Goal: Communication & Community: Connect with others

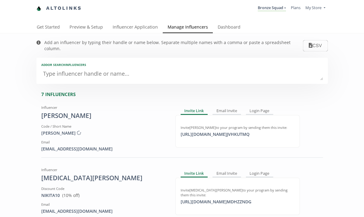
click at [183, 26] on link "Manage Influencers" at bounding box center [188, 28] width 50 height 12
click at [93, 68] on textarea at bounding box center [182, 74] width 282 height 12
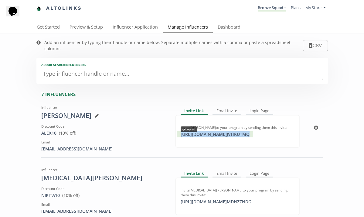
click at [209, 131] on div "https://app.altolinks.com/invite/ JVHKUTMQ copied" at bounding box center [215, 134] width 76 height 6
copy div "https://app.altolinks.com/invite/ JVHKUTMQ"
click at [98, 68] on textarea at bounding box center [182, 74] width 282 height 12
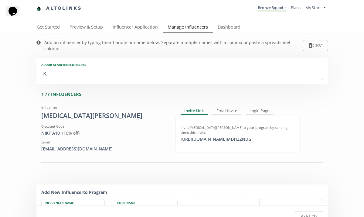
type textarea "Ka"
type input "Ka"
type input "KA"
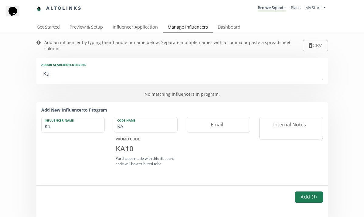
type textarea "Kat"
type input "Kat"
type input "KAT"
type textarea "Kate"
type input "Kate"
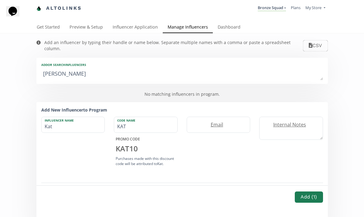
type input "KATE"
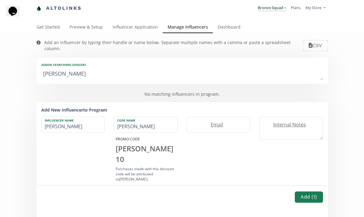
type textarea "Katel"
type input "Katel"
type input "KATEL"
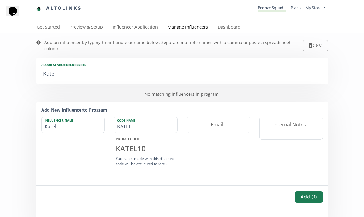
type textarea "Kately"
type input "Kately"
type input "KATELY"
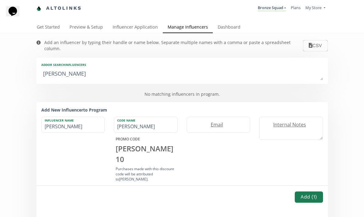
type textarea "Katelyn"
type input "Katelyn"
type input "KATELYN"
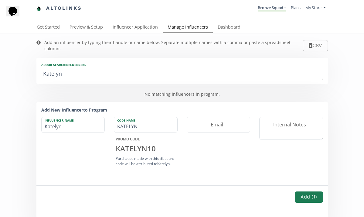
type textarea "Katelynn"
type input "Katelynn"
type input "KATELYNN"
type textarea "Katelyn"
type input "Katelyn"
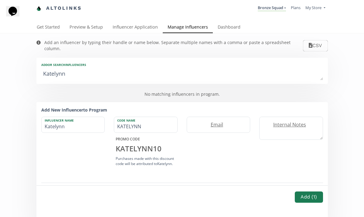
type input "KATELYN"
type textarea "Katelyn F"
type input "Katelyn F"
type textarea "Katelyn Fo"
type input "Katelyn Fo"
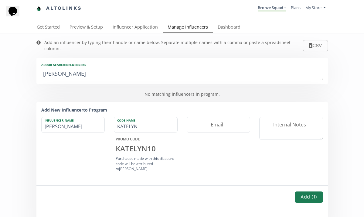
type textarea "Katelyn For"
type input "Katelyn For"
type textarea "Katelyn Fora"
type input "Katelyn Fora"
type textarea "[PERSON_NAME]"
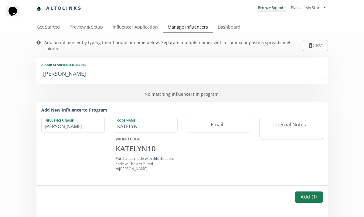
type input "[PERSON_NAME]"
type textarea "[PERSON_NAME]"
click at [228, 121] on label "Email" at bounding box center [215, 124] width 57 height 7
type input "kforan944@gmail.com"
click at [304, 195] on button "Add ( 1 )" at bounding box center [309, 196] width 30 height 13
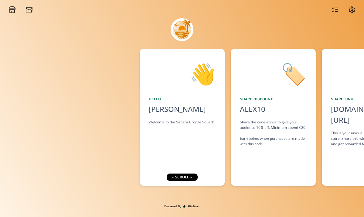
drag, startPoint x: 192, startPoint y: 175, endPoint x: 106, endPoint y: 159, distance: 88.1
click at [107, 159] on div "👋 Hello Alex Helly Welcome to the Sahara Bronze Squad! 🏷️ Share Discount ALEX10…" at bounding box center [182, 108] width 364 height 190
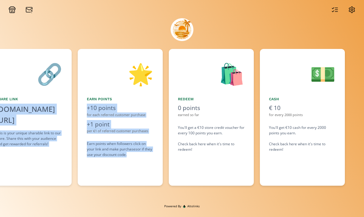
drag, startPoint x: 241, startPoint y: 163, endPoint x: 103, endPoint y: 157, distance: 138.6
click at [104, 157] on div "👋 Hello Alex Helly Welcome to the Sahara Bronze Squad! 🏷️ Share Discount ALEX10…" at bounding box center [182, 117] width 364 height 143
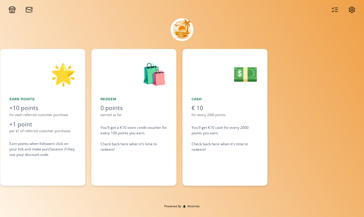
click at [221, 182] on div "💵 Cash € 10 for every 2000 points You'll get €10 cash for every 2000 points you…" at bounding box center [224, 117] width 85 height 137
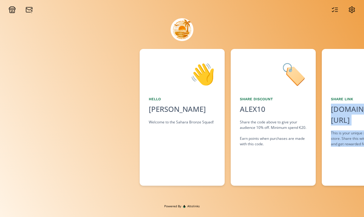
drag, startPoint x: 156, startPoint y: 170, endPoint x: 307, endPoint y: 176, distance: 150.4
click at [307, 176] on div "👋 Hello Alex Helly Welcome to the Sahara Bronze Squad! 🏷️ Share Discount ALEX10…" at bounding box center [182, 117] width 364 height 143
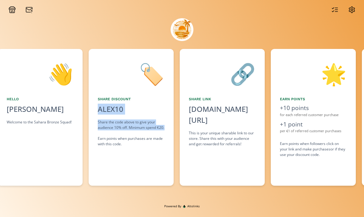
scroll to position [0, 144]
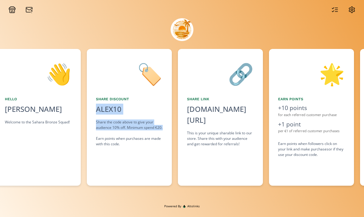
drag, startPoint x: 209, startPoint y: 138, endPoint x: 161, endPoint y: 140, distance: 48.0
click at [161, 140] on div "👋 Hello Alex Helly Welcome to the Sahara Bronze Squad! 🏷️ Share Discount ALEX10…" at bounding box center [182, 117] width 364 height 143
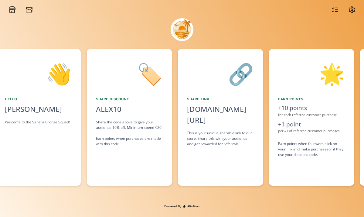
drag, startPoint x: 240, startPoint y: 133, endPoint x: 216, endPoint y: 137, distance: 24.6
click at [216, 137] on div "🔗 Share Link alto.to/A2F77 click to copy This is your unique sharable link to o…" at bounding box center [220, 117] width 85 height 137
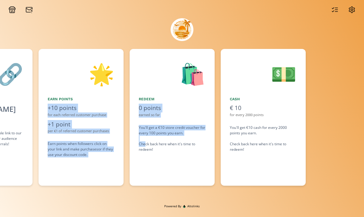
scroll to position [0, 378]
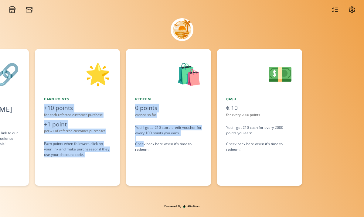
drag, startPoint x: 222, startPoint y: 141, endPoint x: 144, endPoint y: 146, distance: 78.2
click at [144, 146] on div "👋 Hello Alex Helly Welcome to the Sahara Bronze Squad! 🏷️ Share Discount ALEX10…" at bounding box center [182, 117] width 364 height 143
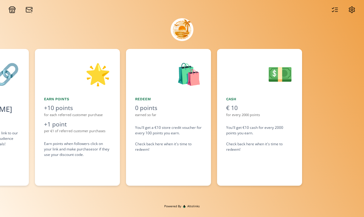
click at [194, 157] on div "🛍️ Redeem 0 points earned so far You'll get a €10 store credit voucher for ever…" at bounding box center [168, 117] width 85 height 137
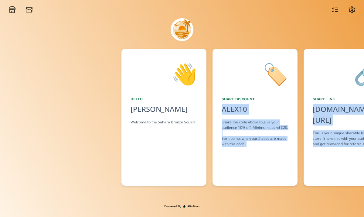
scroll to position [0, 0]
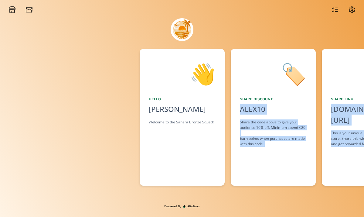
drag, startPoint x: 162, startPoint y: 78, endPoint x: 293, endPoint y: 64, distance: 131.9
click at [293, 64] on div "👋 Hello Alex Helly Welcome to the Sahara Bronze Squad! 🏷️ Share Discount ALEX10…" at bounding box center [182, 117] width 364 height 143
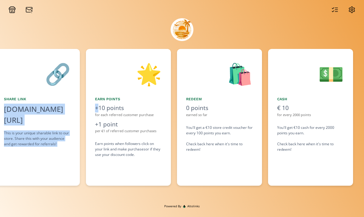
scroll to position [0, 324]
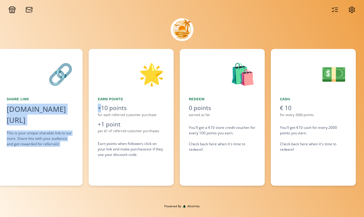
drag, startPoint x: 231, startPoint y: 50, endPoint x: 123, endPoint y: 63, distance: 108.9
click at [123, 63] on div "👋 Hello Alex Helly Welcome to the Sahara Bronze Squad! 🏷️ Share Discount ALEX10…" at bounding box center [182, 117] width 364 height 143
click at [117, 86] on div "🌟" at bounding box center [131, 73] width 67 height 31
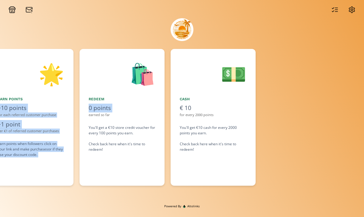
scroll to position [0, 430]
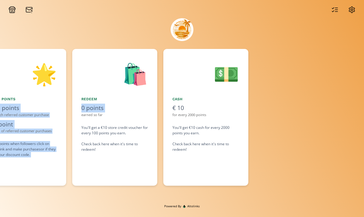
drag, startPoint x: 117, startPoint y: 86, endPoint x: 81, endPoint y: 113, distance: 45.1
click at [81, 113] on div "👋 Hello Alex Helly Welcome to the Sahara Bronze Squad! 🏷️ Share Discount ALEX10…" at bounding box center [182, 117] width 364 height 143
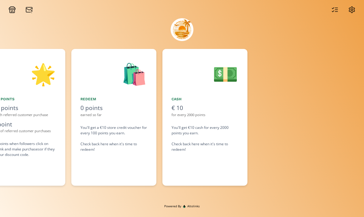
click at [130, 99] on div "Redeem" at bounding box center [113, 98] width 67 height 5
click at [192, 20] on img at bounding box center [182, 29] width 23 height 23
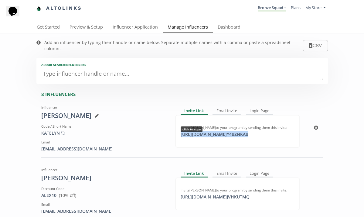
click at [199, 131] on div "https://app.altolinks.com/invite/ Y4BZNKAB click to copy" at bounding box center [214, 134] width 75 height 6
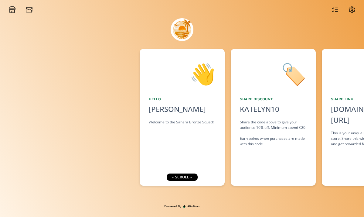
click at [193, 178] on div "← scroll →" at bounding box center [182, 176] width 31 height 7
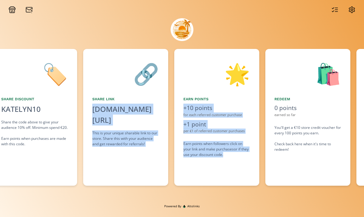
scroll to position [0, 256]
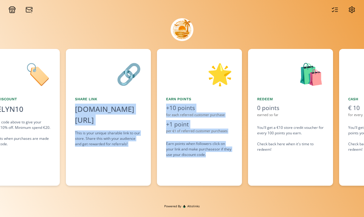
drag, startPoint x: 251, startPoint y: 169, endPoint x: 166, endPoint y: 172, distance: 85.3
click at [166, 172] on div "👋 Hello Katelyn Foran Welcome to the Sahara Bronze Squad! 🏷️ Share Discount KAT…" at bounding box center [182, 117] width 364 height 143
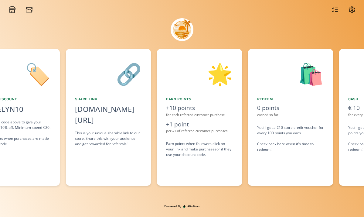
drag, startPoint x: 229, startPoint y: 186, endPoint x: 168, endPoint y: 184, distance: 61.4
click at [168, 184] on div "👋 Hello Katelyn Foran Welcome to the Sahara Bronze Squad! 🏷️ Share Discount KAT…" at bounding box center [182, 117] width 364 height 143
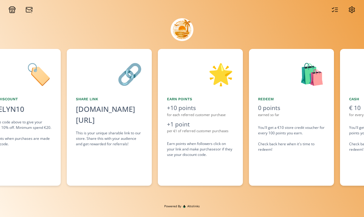
click at [272, 173] on div "🛍️ Redeem 0 points earned so far You'll get a €10 store credit voucher for ever…" at bounding box center [291, 117] width 85 height 137
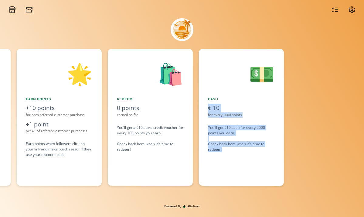
scroll to position [0, 397]
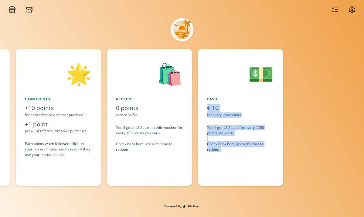
drag, startPoint x: 257, startPoint y: 168, endPoint x: 210, endPoint y: 170, distance: 47.1
click at [210, 170] on div "👋 Hello Katelyn Foran Welcome to the Sahara Bronze Squad! 🏷️ Share Discount KAT…" at bounding box center [182, 117] width 364 height 143
click at [354, 7] on icon at bounding box center [351, 9] width 7 height 7
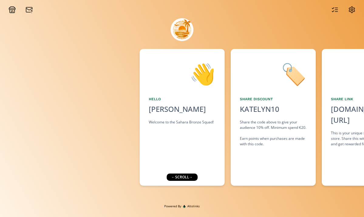
click at [24, 13] on div at bounding box center [21, 9] width 32 height 7
click at [31, 13] on icon at bounding box center [29, 9] width 7 height 7
